Goal: Task Accomplishment & Management: Use online tool/utility

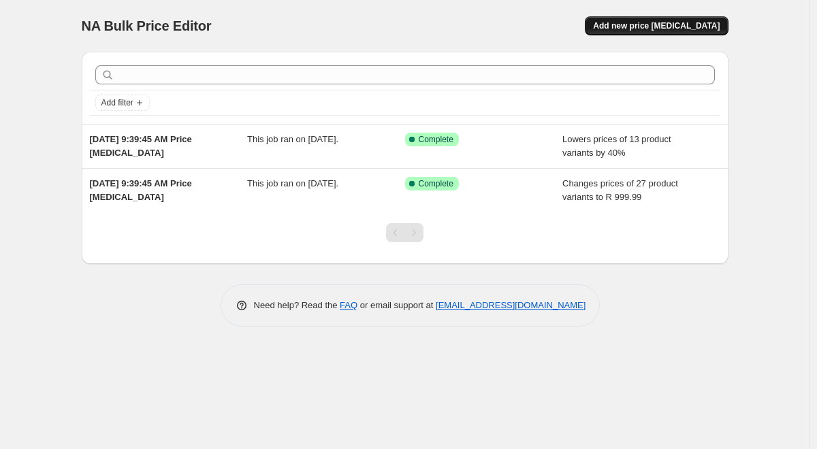
click at [632, 30] on span "Add new price [MEDICAL_DATA]" at bounding box center [656, 25] width 127 height 11
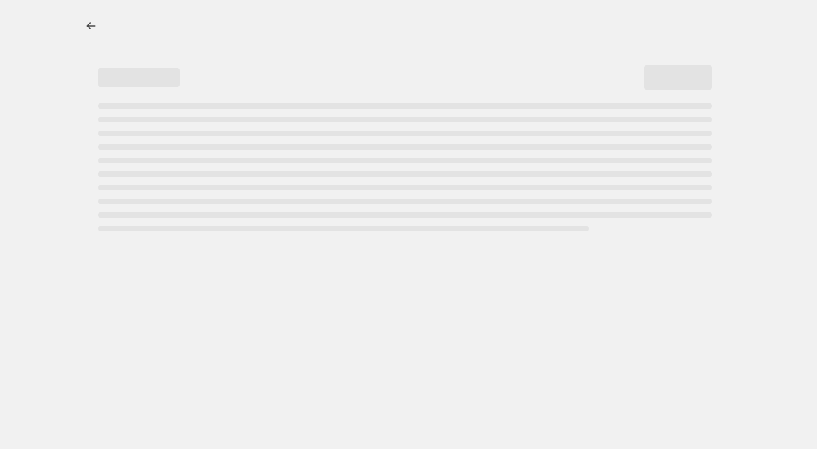
select select "percentage"
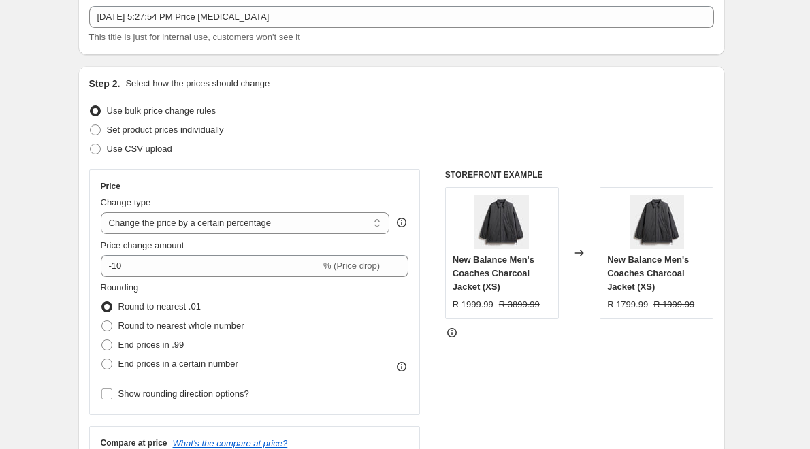
scroll to position [68, 0]
